Goal: Download file/media

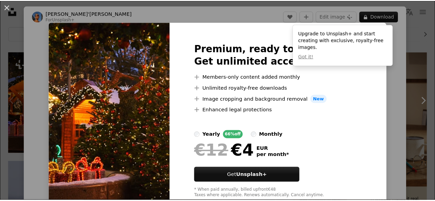
scroll to position [19, 0]
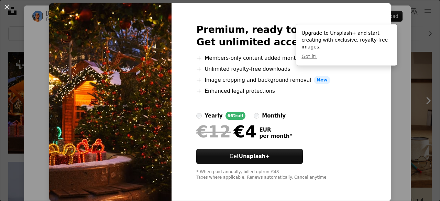
click at [401, 89] on div "An X shape Premium, ready to use images. Get unlimited access. A plus sign Memb…" at bounding box center [220, 100] width 440 height 201
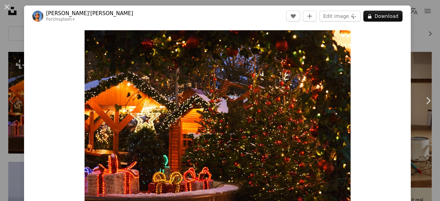
click at [0, 70] on div "Chevron left" at bounding box center [12, 101] width 24 height 66
click at [1, 35] on div "An X shape Chevron left Chevron right [PERSON_NAME]'[PERSON_NAME] For Unsplash+…" at bounding box center [220, 100] width 440 height 201
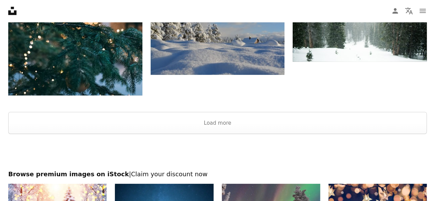
scroll to position [894, 0]
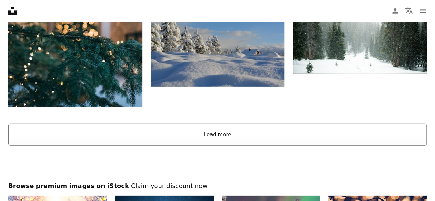
click at [223, 134] on button "Load more" at bounding box center [217, 135] width 418 height 22
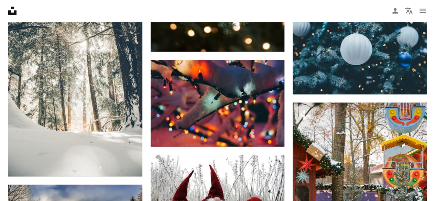
scroll to position [3300, 0]
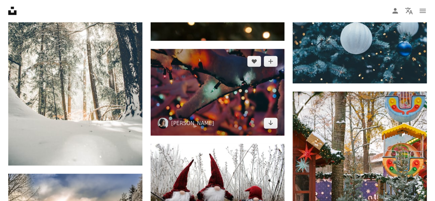
click at [189, 76] on img at bounding box center [218, 92] width 134 height 87
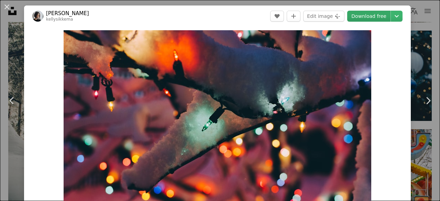
click at [369, 18] on link "Download free" at bounding box center [368, 16] width 43 height 11
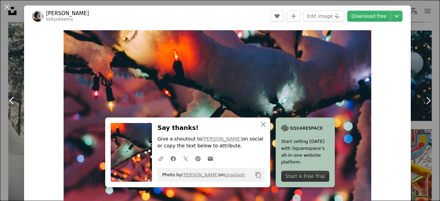
click at [0, 69] on link "Chevron left" at bounding box center [12, 101] width 24 height 66
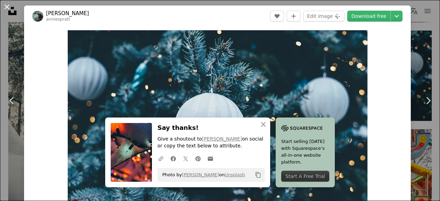
click at [7, 8] on button "An X shape" at bounding box center [7, 7] width 8 height 8
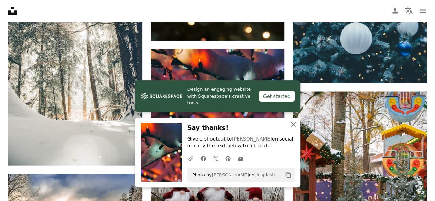
drag, startPoint x: 294, startPoint y: 123, endPoint x: 290, endPoint y: 126, distance: 4.4
click at [294, 123] on icon "An X shape" at bounding box center [293, 124] width 8 height 8
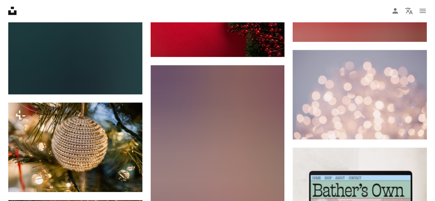
scroll to position [1994, 0]
